Goal: Task Accomplishment & Management: Manage account settings

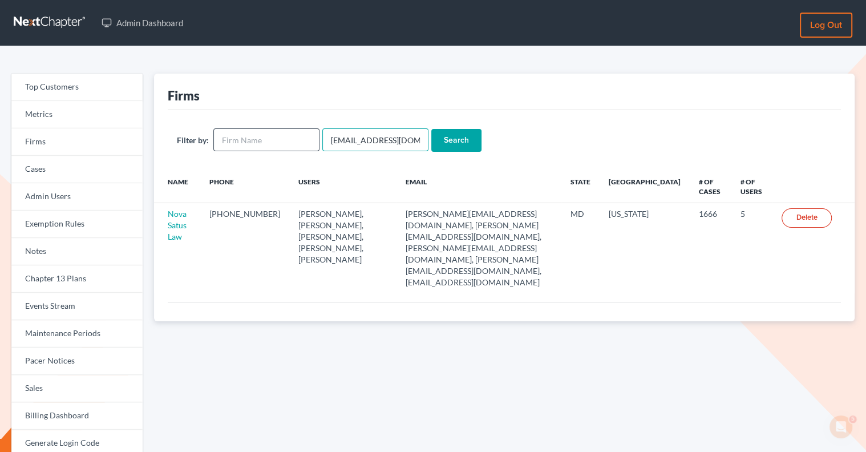
drag, startPoint x: 405, startPoint y: 144, endPoint x: 299, endPoint y: 139, distance: 106.3
click at [299, 140] on form "Filter by: [EMAIL_ADDRESS][DOMAIN_NAME] Search" at bounding box center [504, 139] width 655 height 23
paste input "[PERSON_NAME]"
type input "[PERSON_NAME][EMAIL_ADDRESS][DOMAIN_NAME]"
click at [450, 136] on input "Search" at bounding box center [456, 140] width 50 height 23
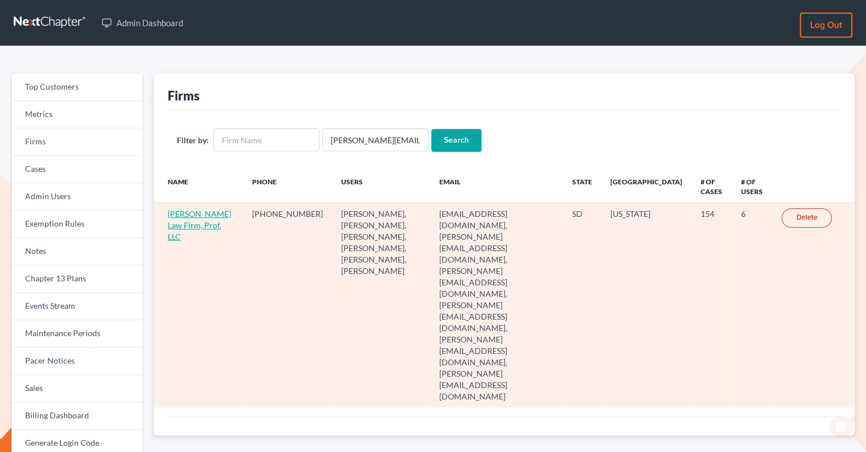
click at [182, 212] on link "Gerry Law Firm, Prof. LLC" at bounding box center [199, 225] width 63 height 33
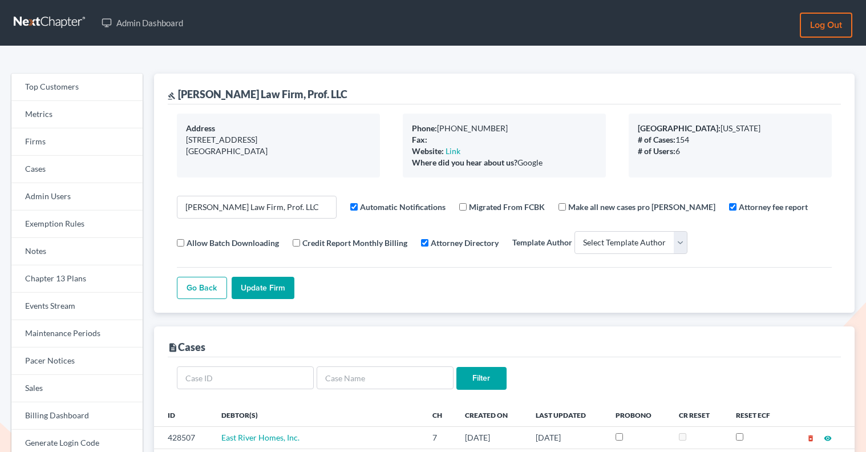
select select
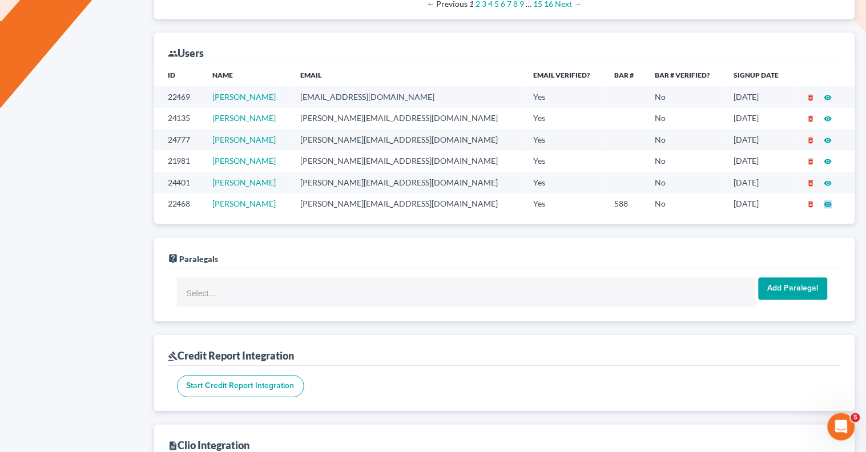
scroll to position [652, 0]
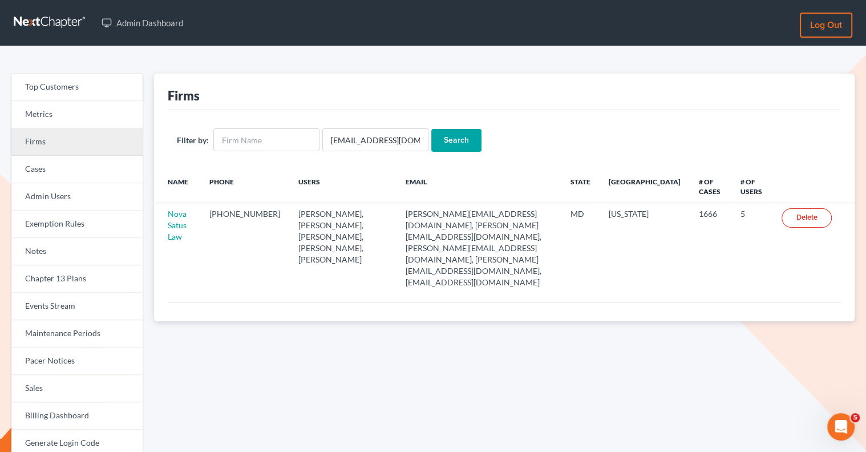
click at [90, 151] on link "Firms" at bounding box center [76, 141] width 131 height 27
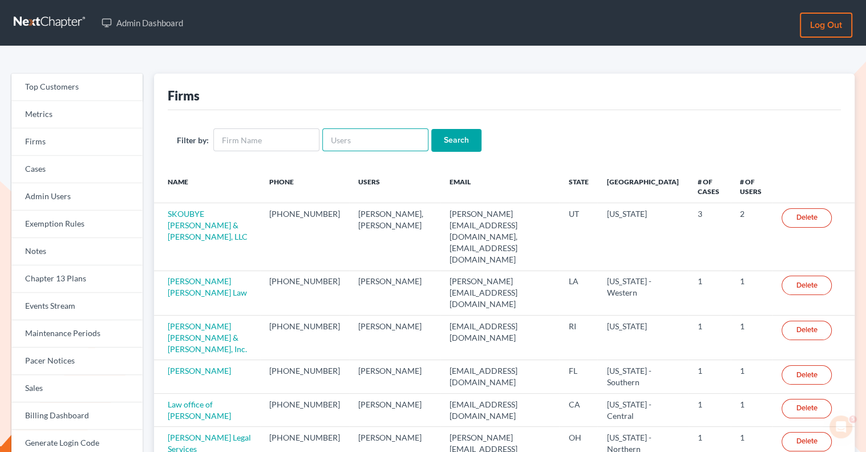
click at [357, 148] on input "text" at bounding box center [375, 139] width 106 height 23
paste input "[PERSON_NAME] & [PERSON_NAME], LPA"
type input "[PERSON_NAME] & [PERSON_NAME], LPA"
click at [452, 147] on input "Search" at bounding box center [456, 140] width 50 height 23
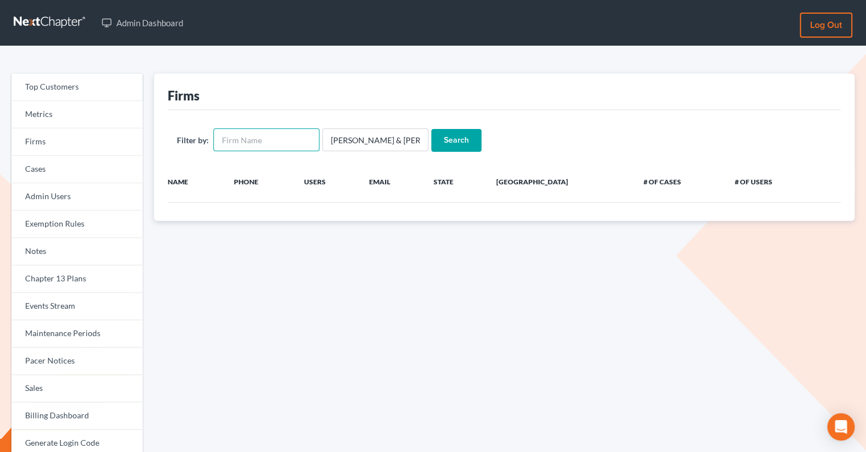
click at [239, 141] on input "text" at bounding box center [266, 139] width 106 height 23
paste input "[PERSON_NAME] & [PERSON_NAME], LPA"
type input "[PERSON_NAME] & [PERSON_NAME], LPA"
drag, startPoint x: 407, startPoint y: 146, endPoint x: 324, endPoint y: 143, distance: 83.4
click at [324, 143] on input "McCown & Fisher, LPA" at bounding box center [375, 139] width 106 height 23
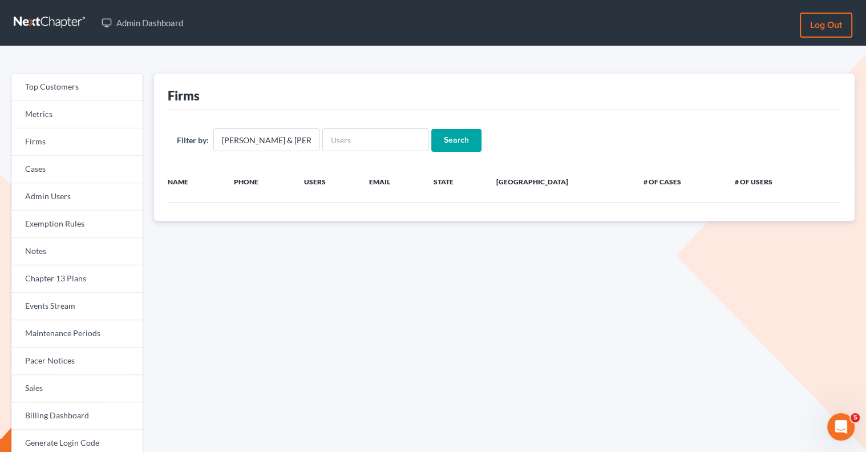
click at [454, 146] on input "Search" at bounding box center [456, 140] width 50 height 23
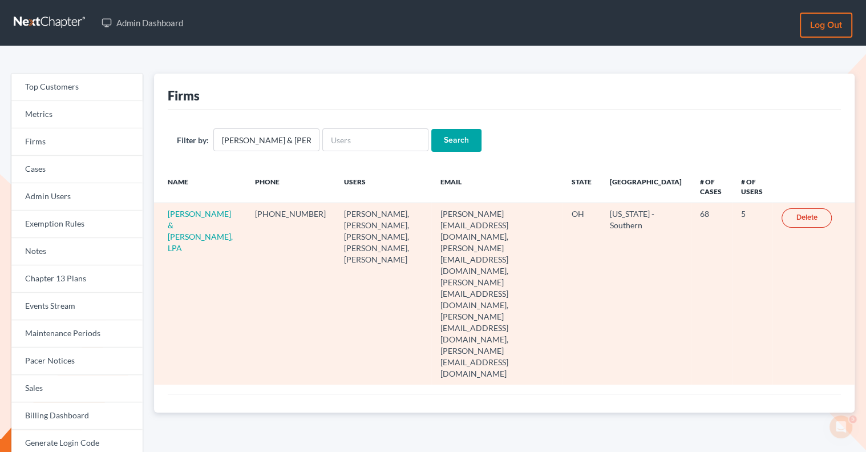
click at [181, 218] on td "[PERSON_NAME] & [PERSON_NAME], LPA" at bounding box center [200, 293] width 92 height 181
click at [182, 216] on link "[PERSON_NAME] & [PERSON_NAME], LPA" at bounding box center [200, 231] width 65 height 44
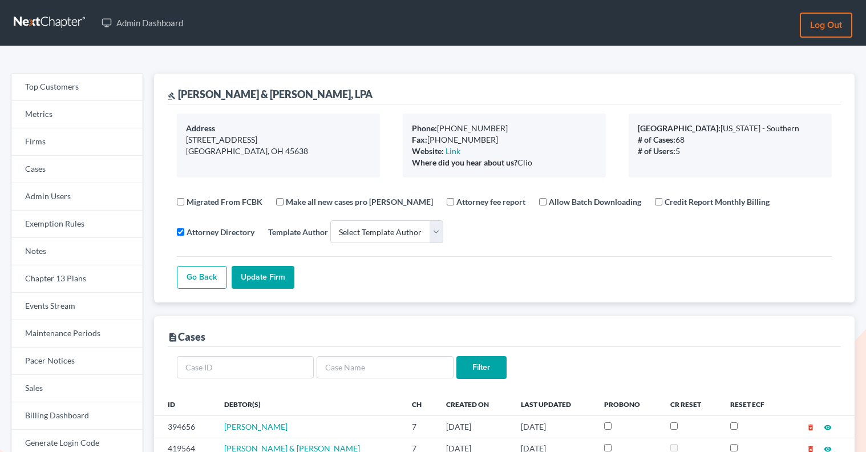
select select
click at [99, 151] on link "Firms" at bounding box center [76, 141] width 131 height 27
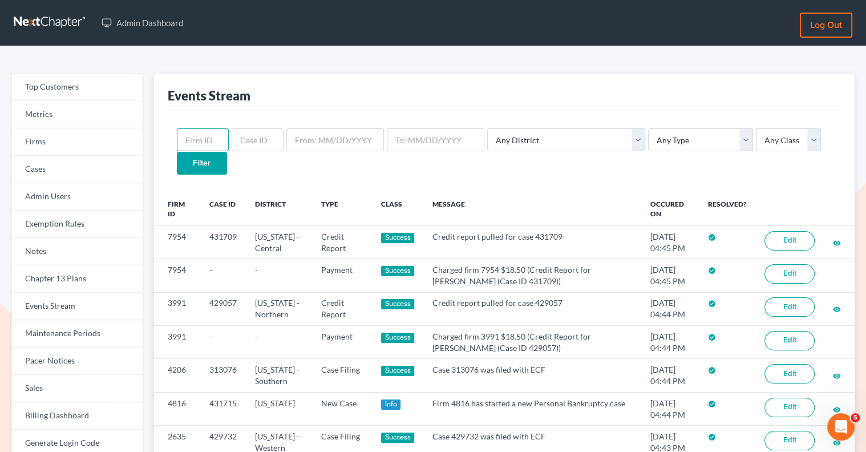
click at [220, 135] on input "text" at bounding box center [203, 139] width 52 height 23
paste input "3461"
type input "3461"
click at [648, 140] on select "Any Type Case Applied To Plan Case Archive Case Duplicate Case Filing Chapter 1…" at bounding box center [700, 139] width 105 height 23
select select "credit_report"
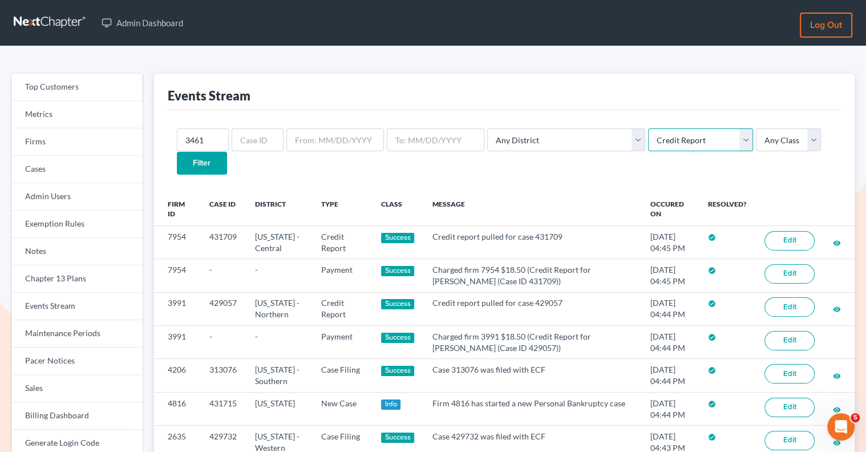
click at [648, 128] on select "Any Type Case Applied To Plan Case Archive Case Duplicate Case Filing Chapter 1…" at bounding box center [700, 139] width 105 height 23
click at [227, 152] on input "Filter" at bounding box center [202, 163] width 50 height 23
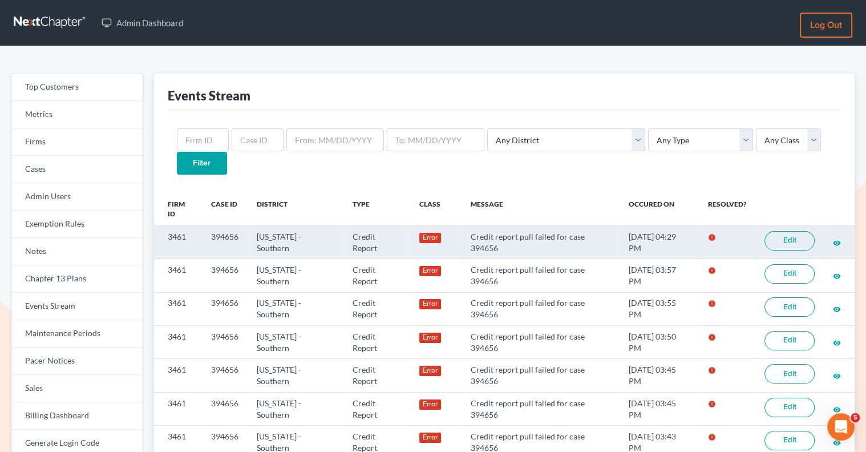
click at [778, 231] on link "Edit" at bounding box center [790, 240] width 50 height 19
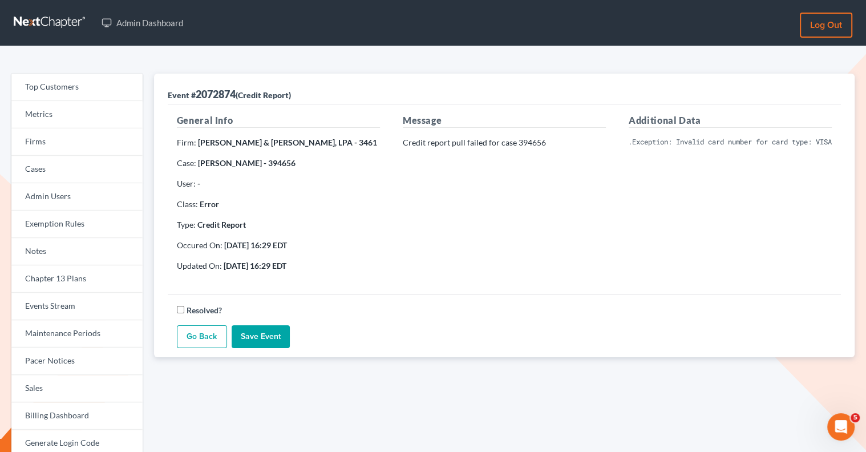
scroll to position [0, 338]
click at [702, 183] on div "Additional Data Invalid Client Account Identifier; Credit card authorization fa…" at bounding box center [731, 197] width 226 height 167
drag, startPoint x: 669, startPoint y: 140, endPoint x: 857, endPoint y: 147, distance: 188.5
click at [858, 149] on div "Event # 2072874 (Credit Report) General Info Firm: [PERSON_NAME] & [PERSON_NAME…" at bounding box center [504, 352] width 712 height 557
copy pre "Invalid card number for card type: VISA"
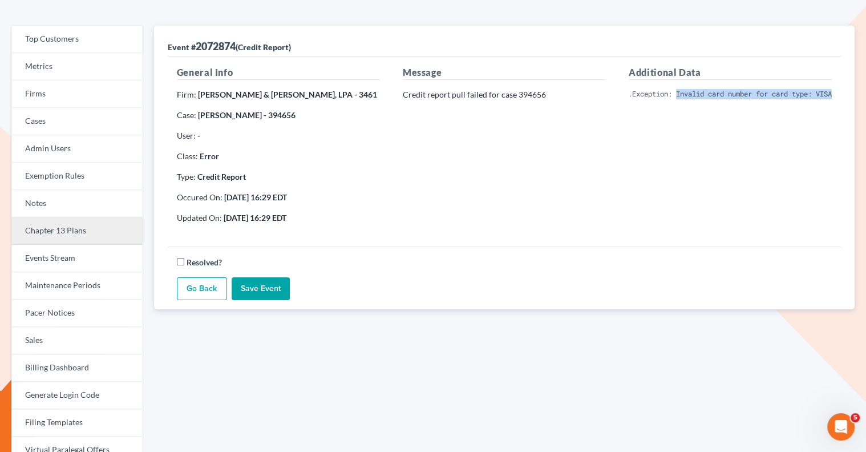
scroll to position [70, 0]
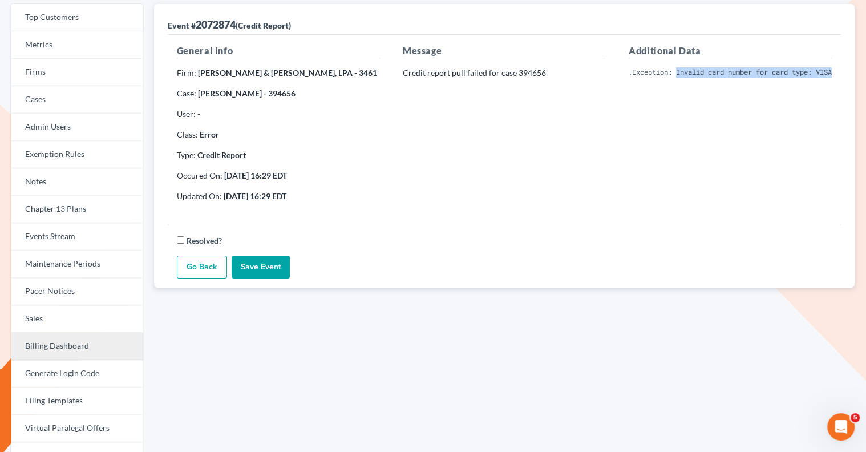
click at [70, 354] on link "Billing Dashboard" at bounding box center [76, 346] width 131 height 27
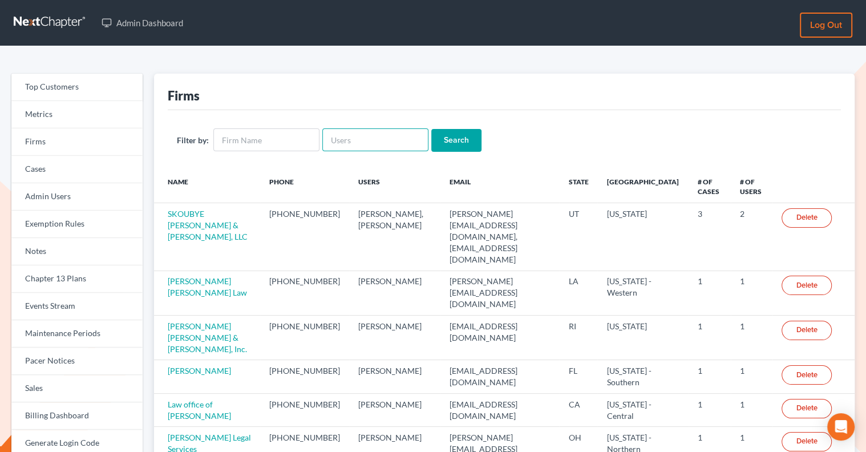
click at [369, 147] on input "text" at bounding box center [375, 139] width 106 height 23
paste input "riedel@sgsllc.com"
type input "riedel@sgsllc.com"
click at [458, 132] on input "Search" at bounding box center [456, 140] width 50 height 23
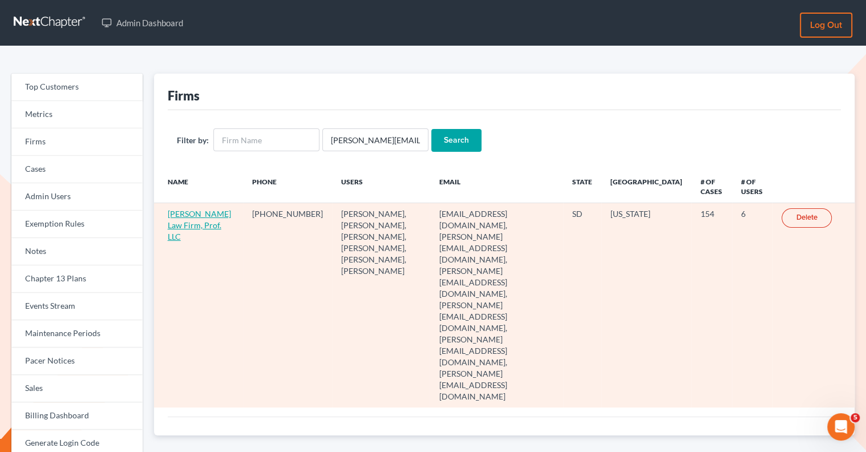
click at [195, 223] on link "Gerry Law Firm, Prof. LLC" at bounding box center [199, 225] width 63 height 33
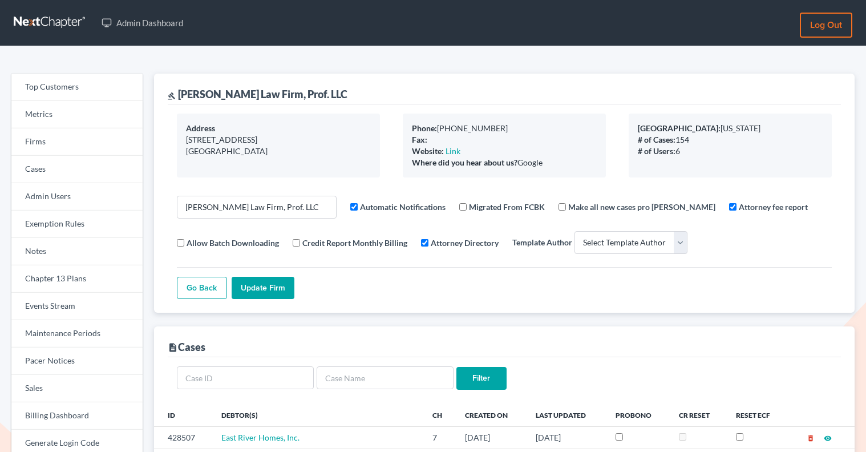
select select
click at [76, 148] on link "Firms" at bounding box center [76, 141] width 131 height 27
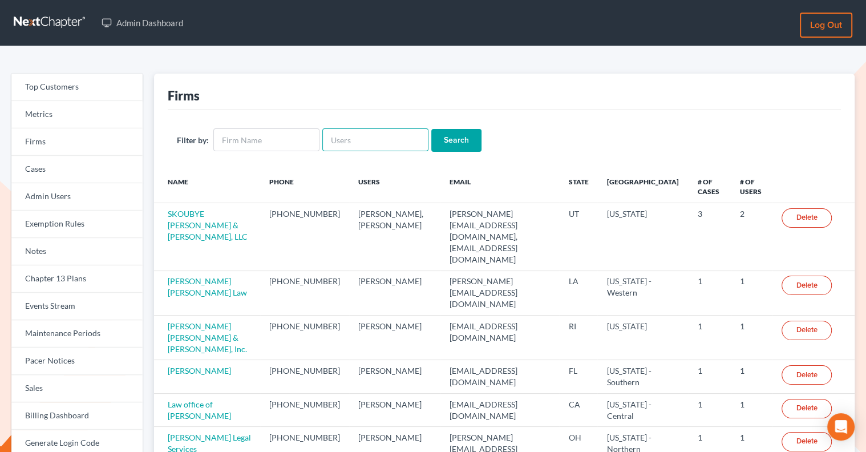
click at [396, 141] on input "text" at bounding box center [375, 139] width 106 height 23
paste input "[EMAIL_ADDRESS][DOMAIN_NAME]"
type input "[EMAIL_ADDRESS][DOMAIN_NAME]"
click at [431, 129] on input "Search" at bounding box center [456, 140] width 50 height 23
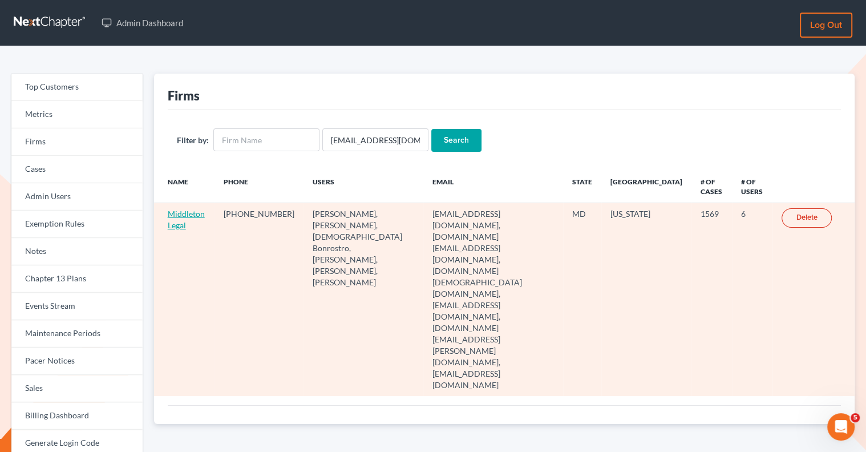
click at [185, 216] on link "Middleton Legal" at bounding box center [186, 219] width 37 height 21
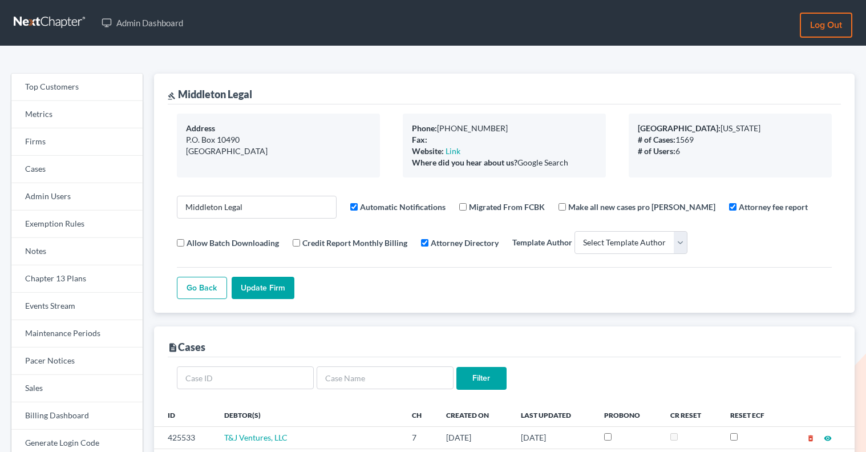
select select
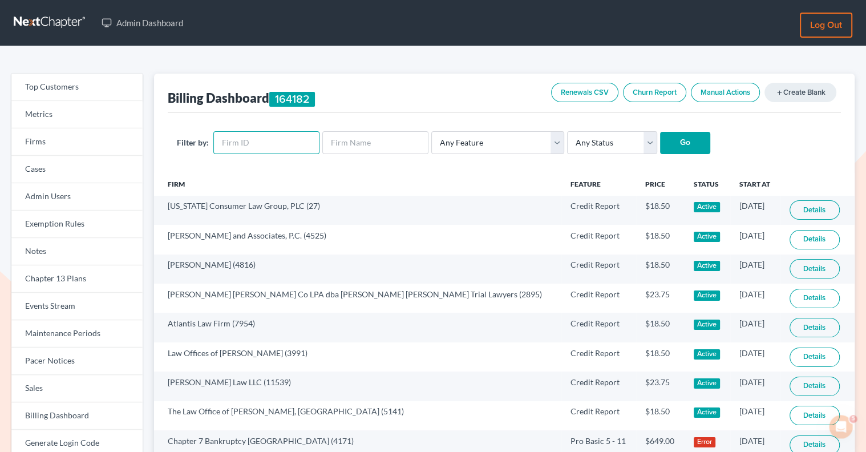
click at [287, 141] on input "text" at bounding box center [266, 142] width 106 height 23
type input "3737"
click at [678, 140] on input "Go" at bounding box center [685, 143] width 50 height 23
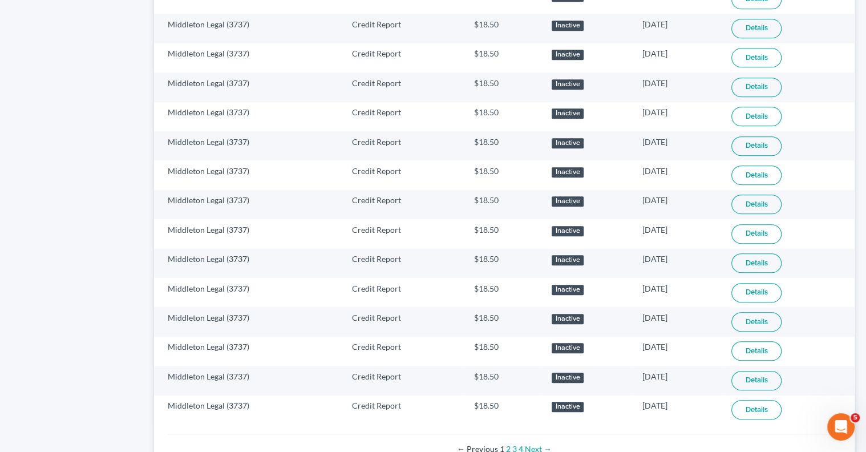
scroll to position [695, 0]
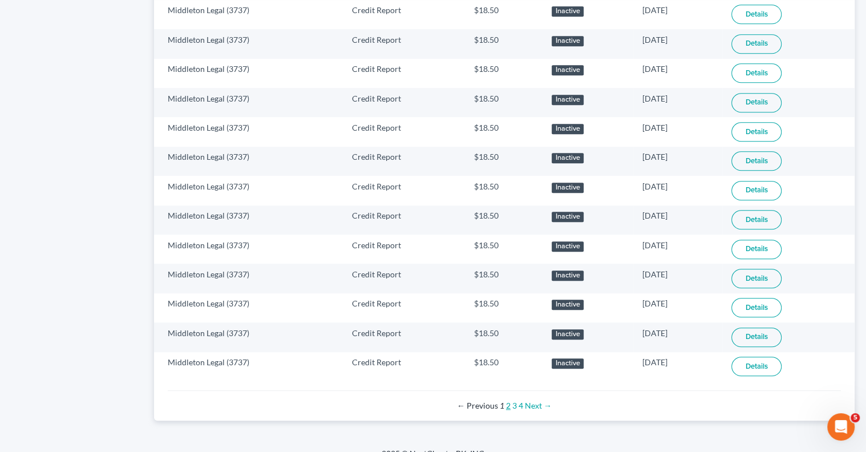
click at [506, 401] on link "2" at bounding box center [508, 406] width 5 height 10
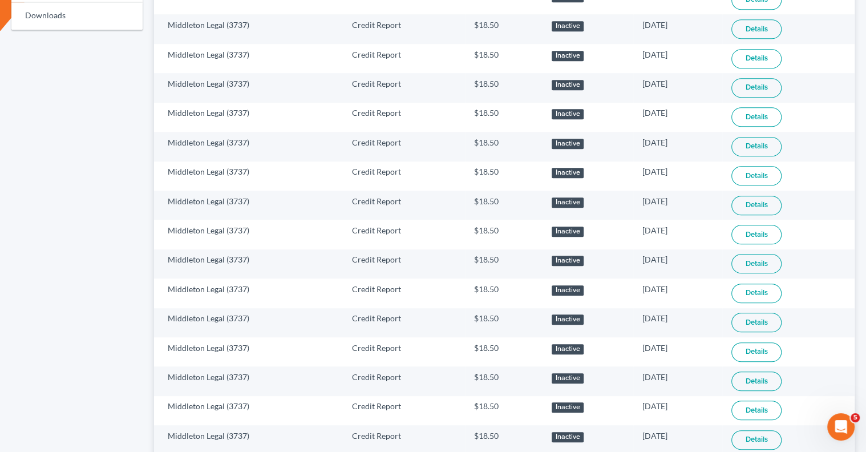
scroll to position [695, 0]
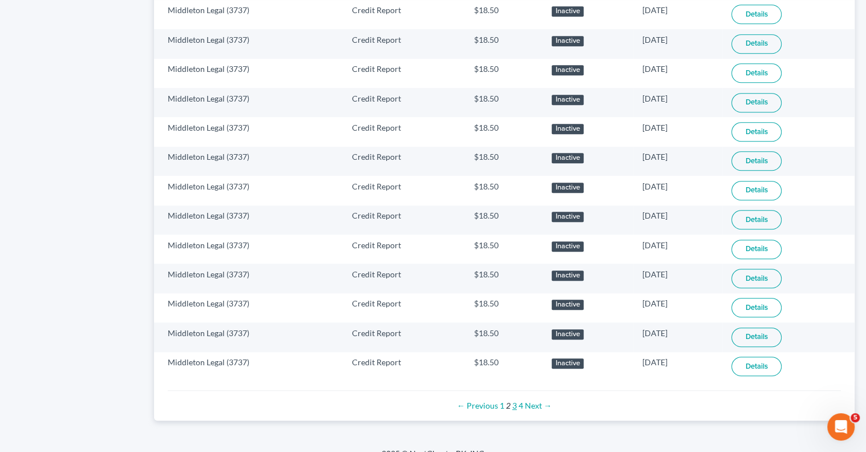
click at [514, 401] on link "3" at bounding box center [514, 406] width 5 height 10
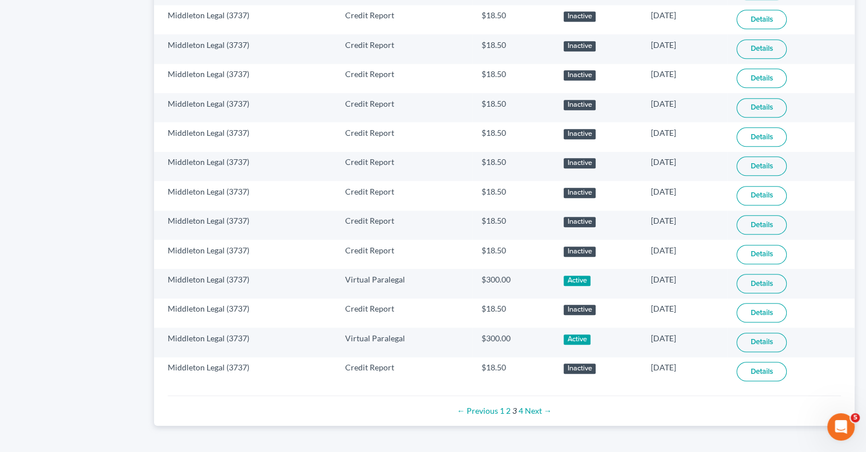
scroll to position [693, 0]
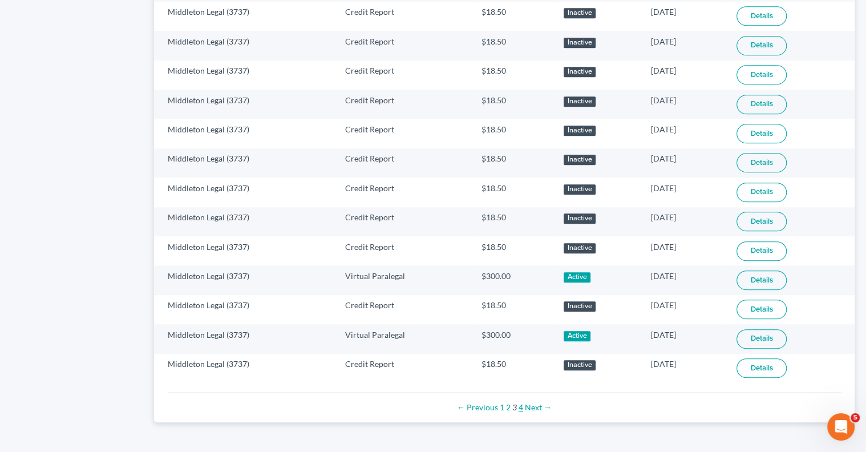
click at [520, 402] on link "4" at bounding box center [521, 407] width 5 height 10
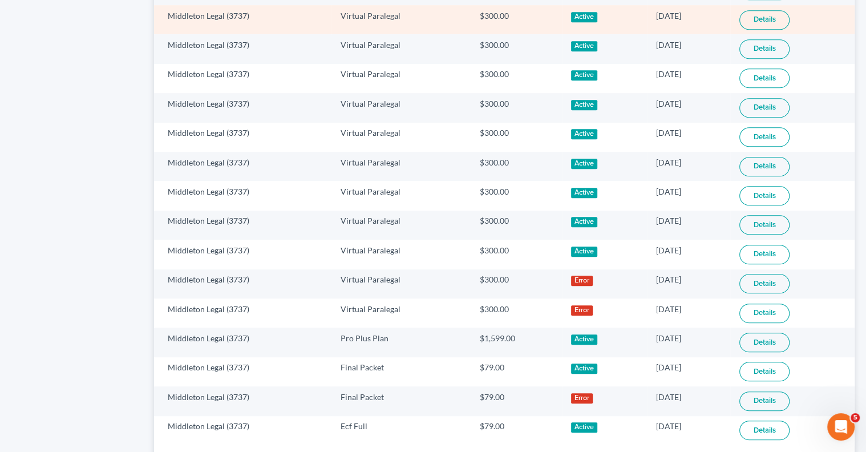
scroll to position [635, 0]
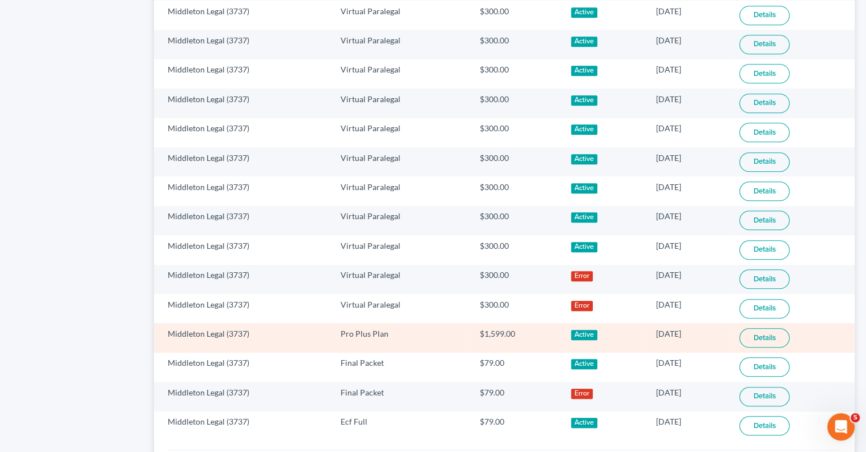
click at [772, 328] on link "Details" at bounding box center [765, 337] width 50 height 19
